Goal: Task Accomplishment & Management: Use online tool/utility

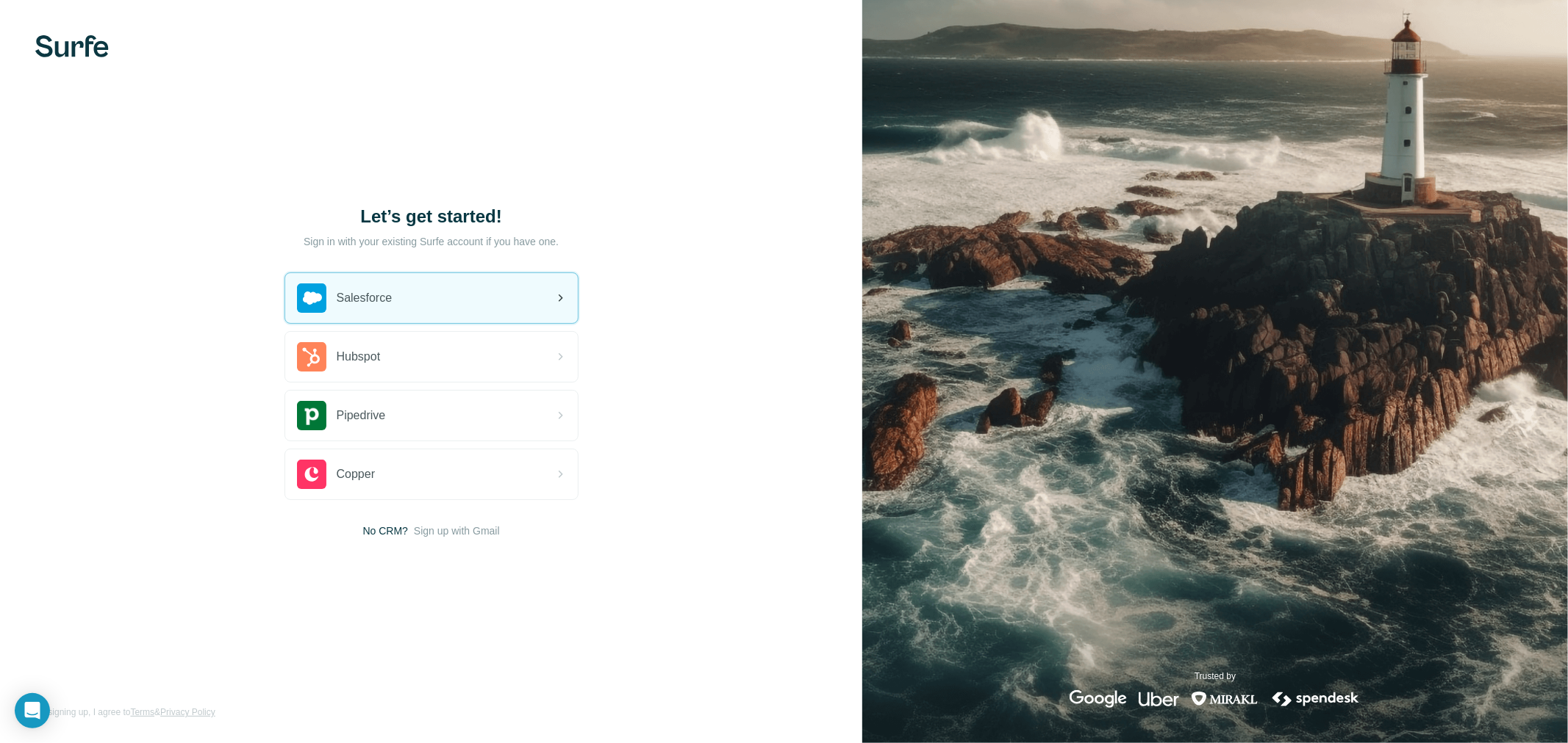
click at [525, 292] on div "Salesforce" at bounding box center [431, 298] width 292 height 50
click at [446, 285] on div "Salesforce" at bounding box center [431, 298] width 292 height 50
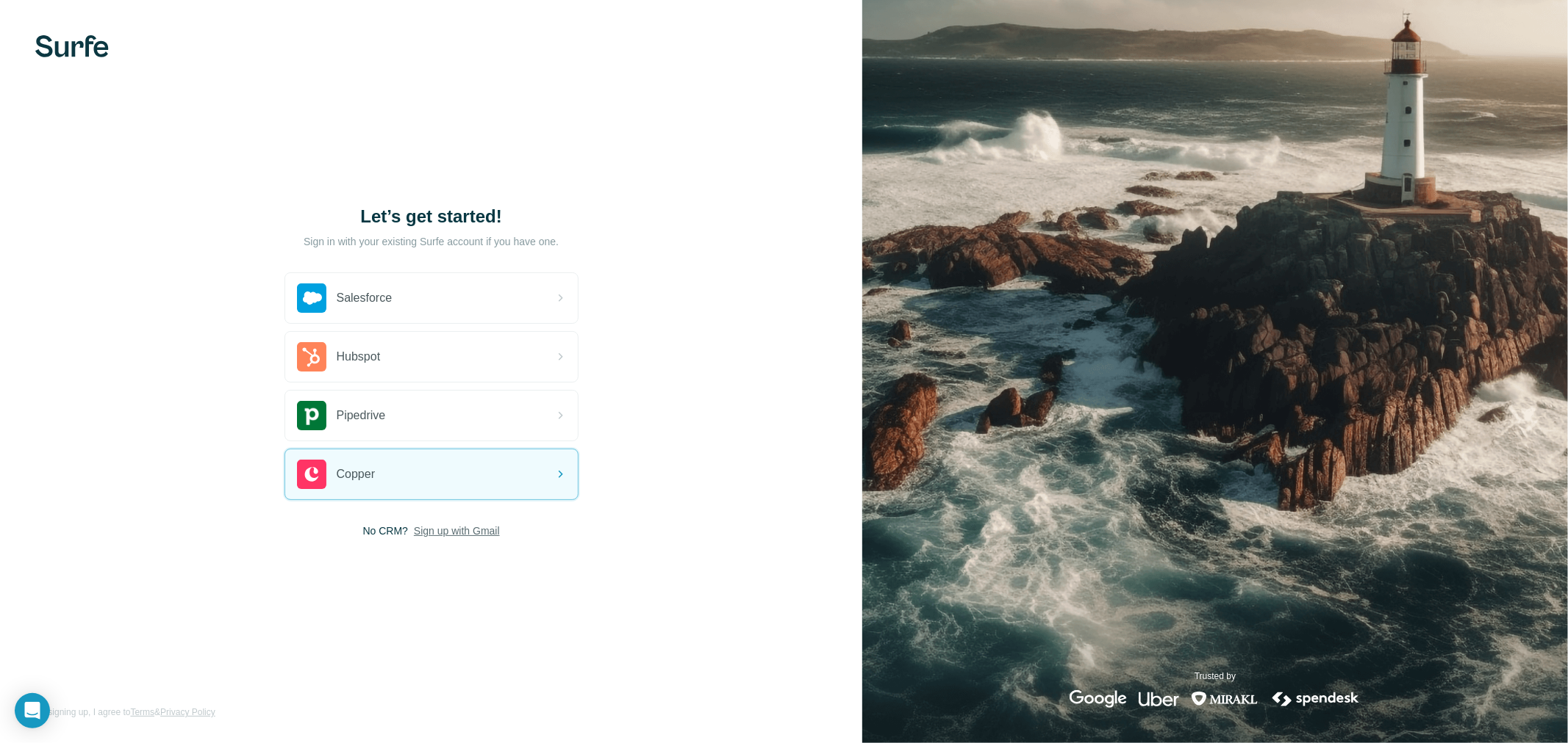
click at [471, 531] on span "Sign up with Gmail" at bounding box center [457, 531] width 86 height 15
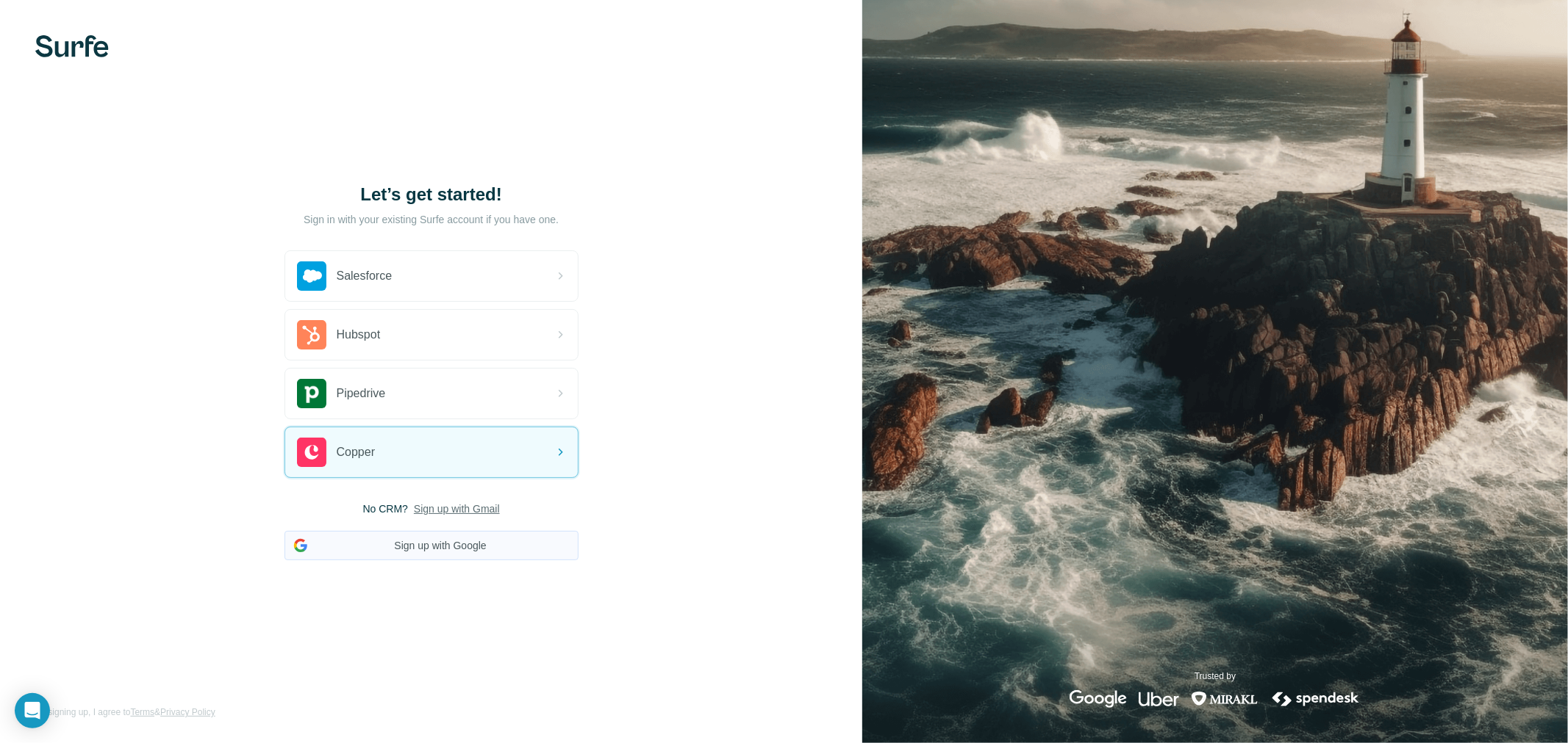
click at [444, 547] on button "Sign up with Google" at bounding box center [431, 546] width 294 height 29
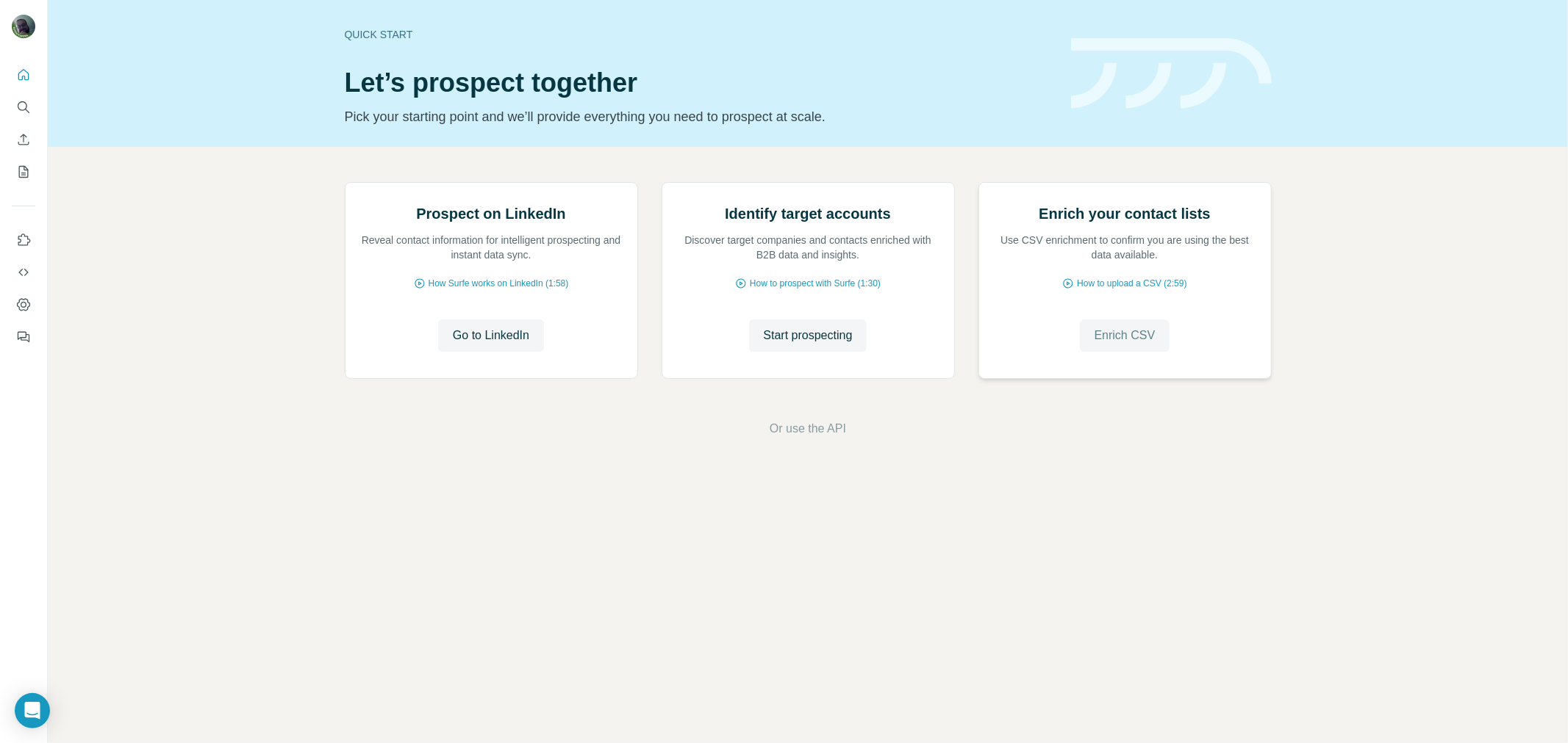
click at [1121, 345] on span "Enrich CSV" at bounding box center [1125, 335] width 61 height 17
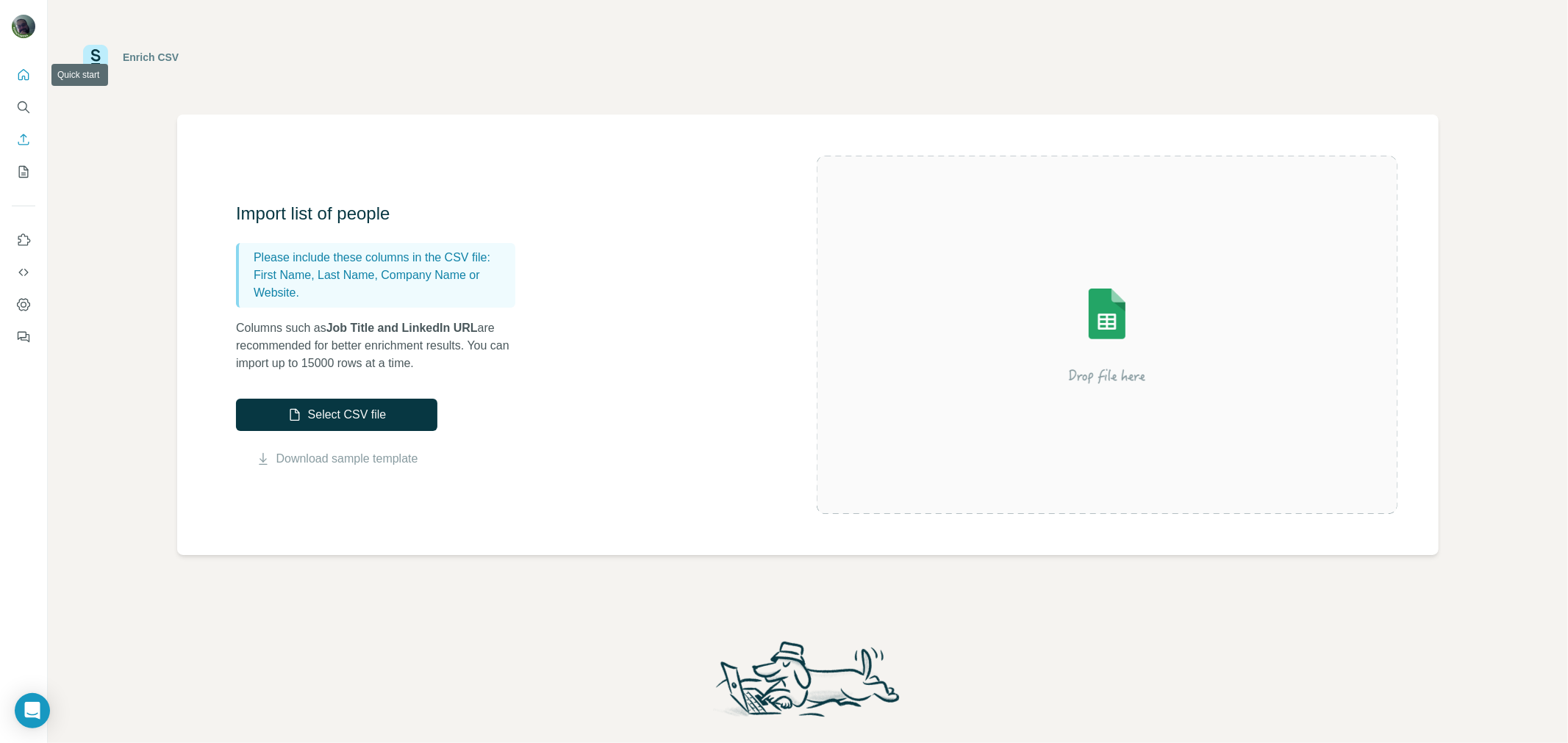
click at [22, 74] on icon "Quick start" at bounding box center [23, 74] width 15 height 15
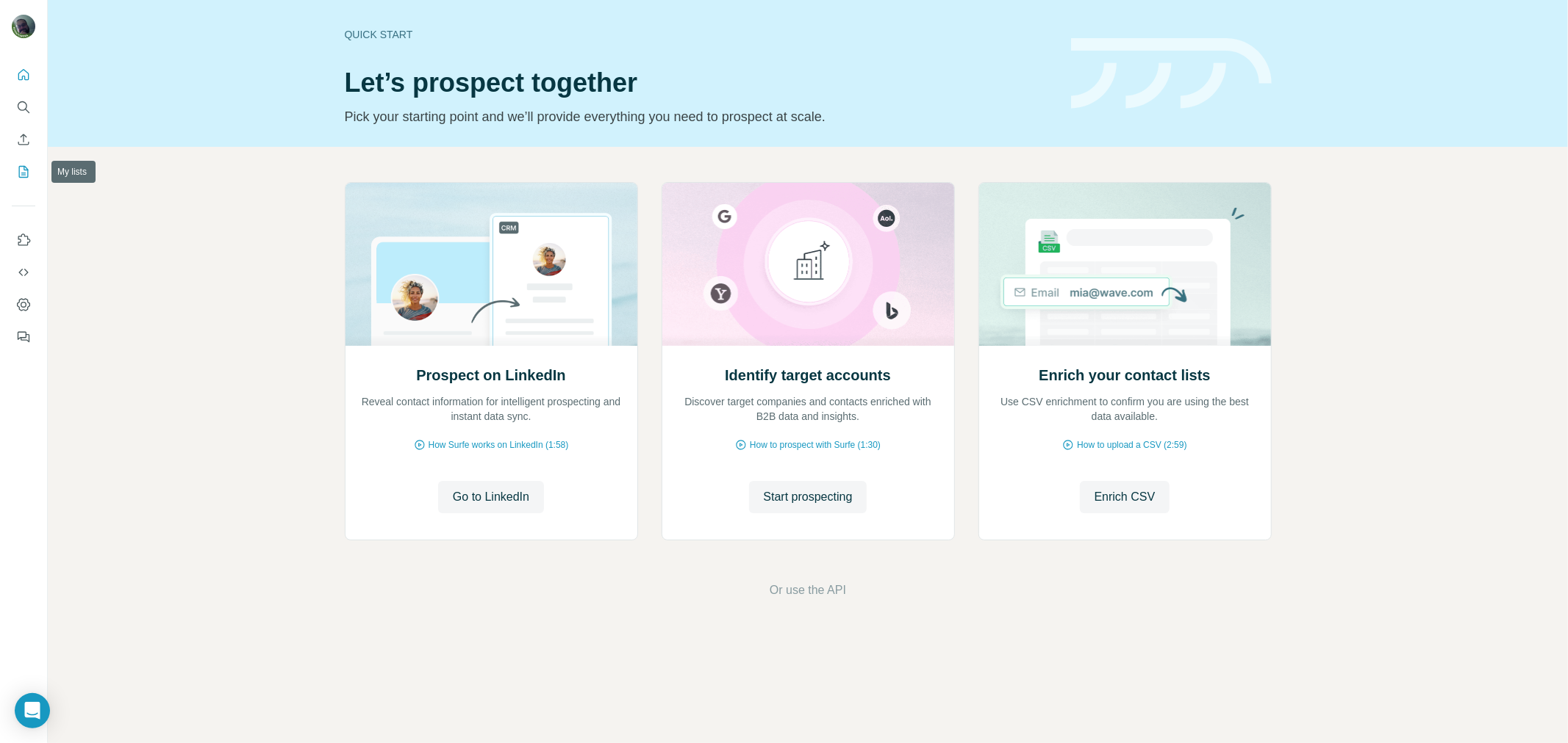
click at [19, 168] on icon "My lists" at bounding box center [23, 172] width 9 height 12
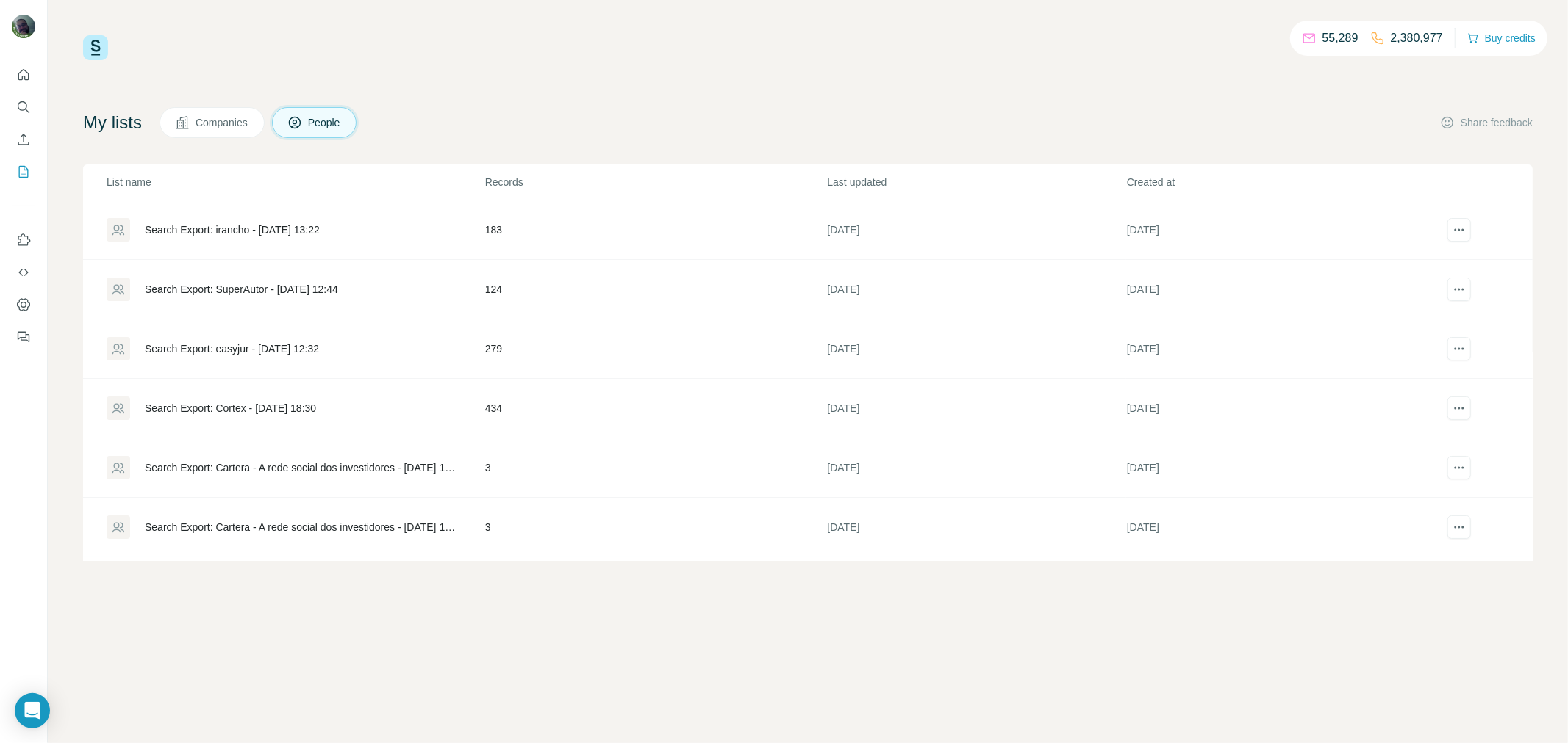
click at [237, 293] on div "Search Export: SuperAutor - 05/09/2025 12:44" at bounding box center [241, 289] width 193 height 15
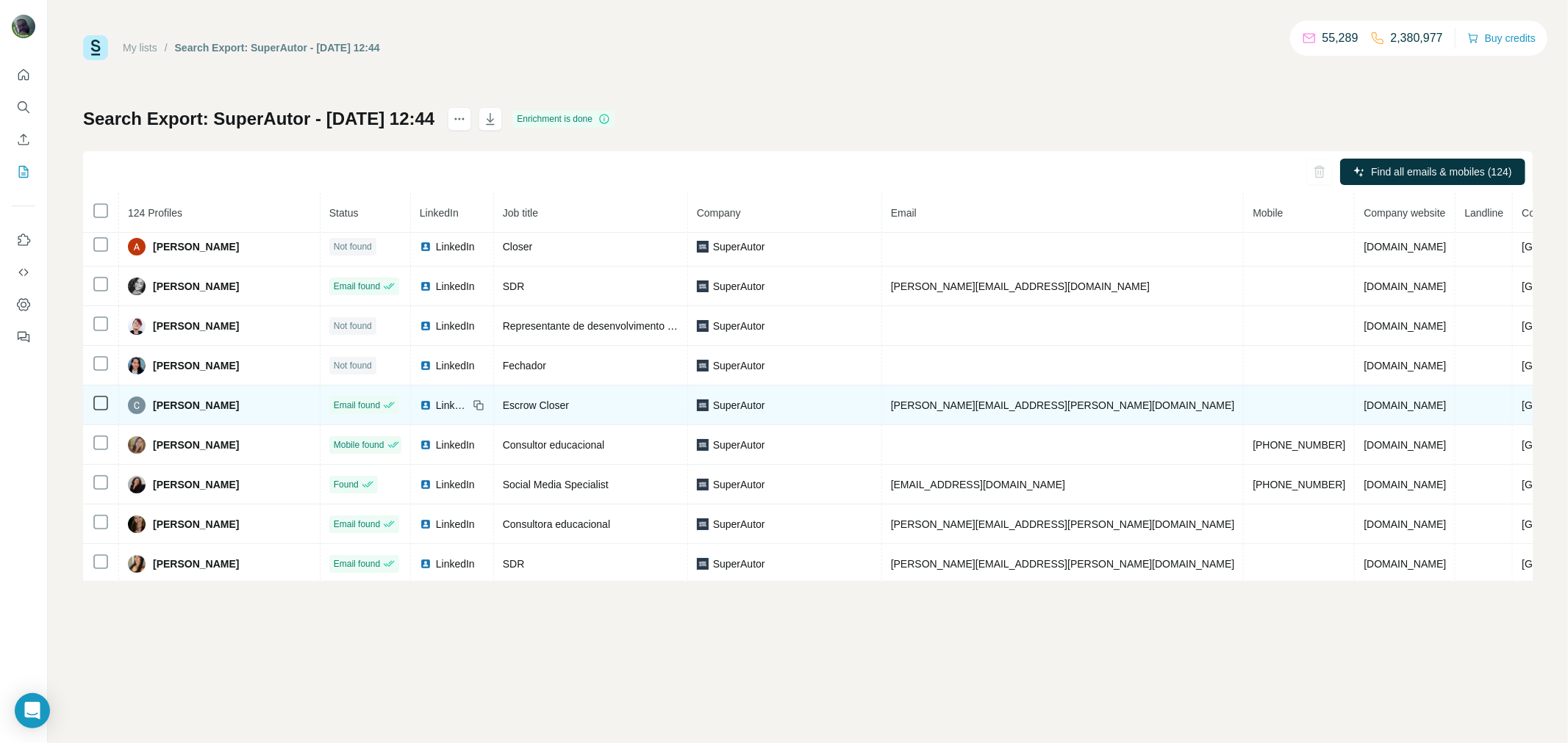
scroll to position [53, 0]
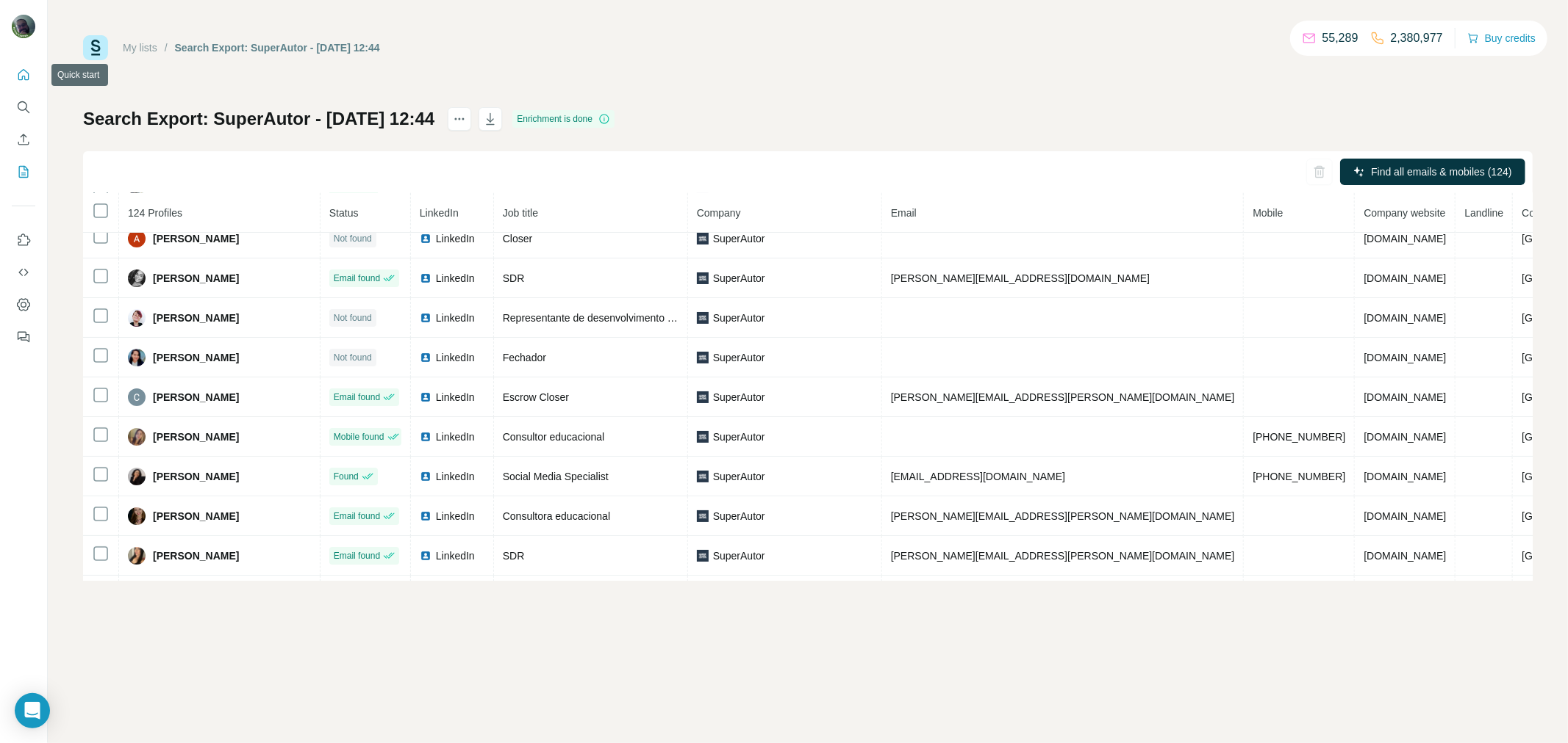
click at [23, 74] on icon "Quick start" at bounding box center [23, 74] width 15 height 15
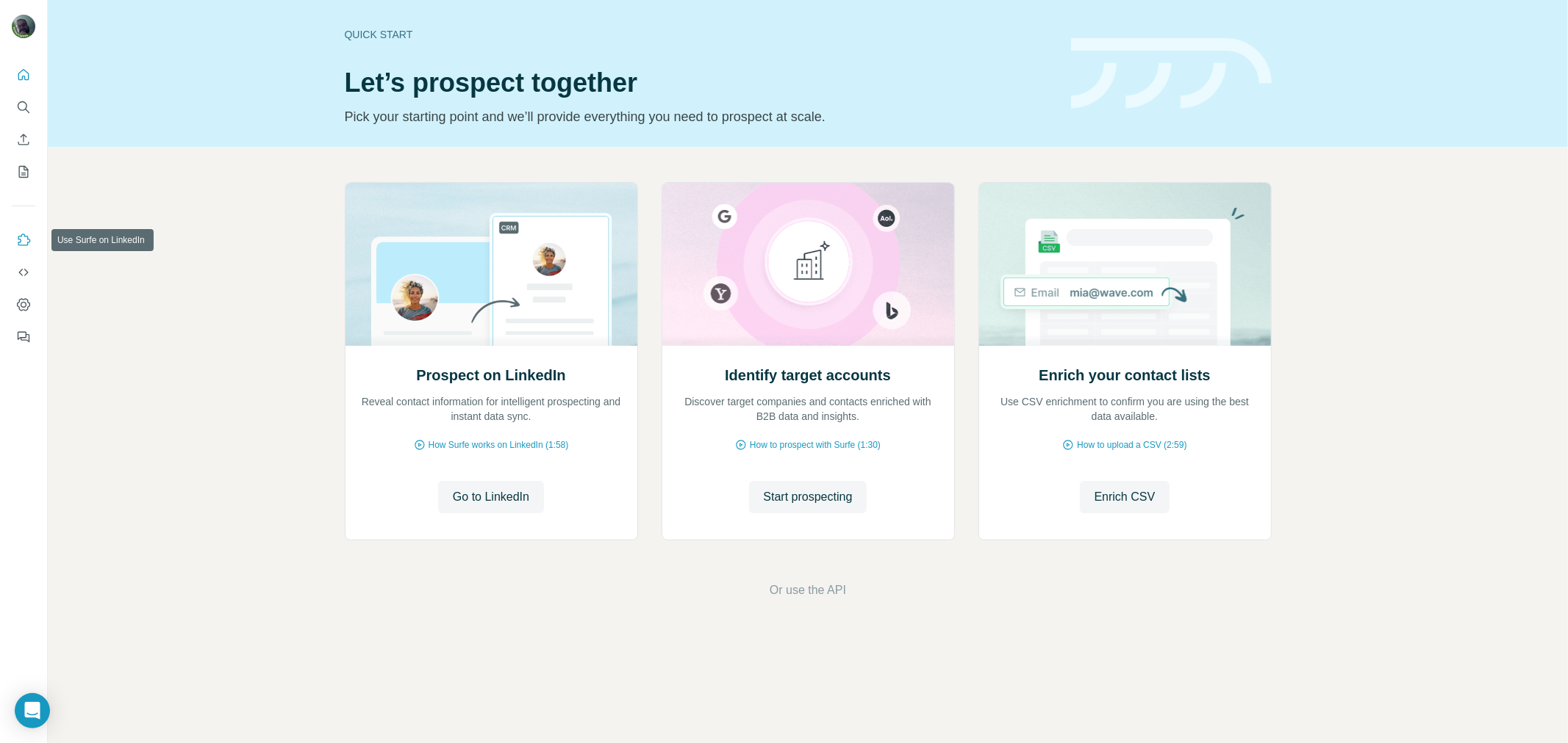
click at [21, 234] on icon "Use Surfe on LinkedIn" at bounding box center [23, 240] width 15 height 15
